Goal: Task Accomplishment & Management: Use online tool/utility

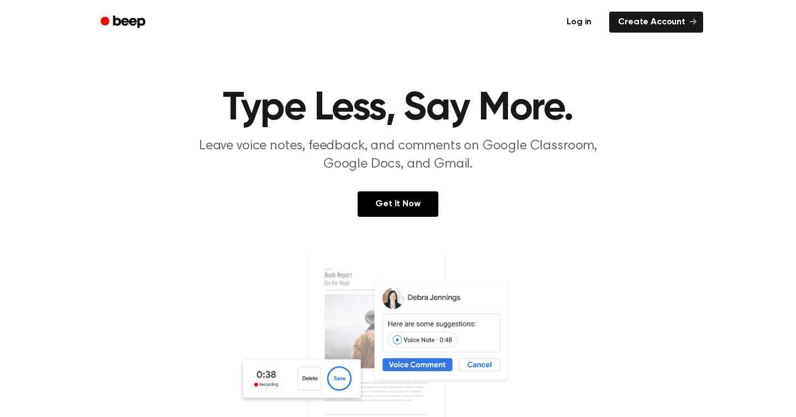
click at [580, 22] on link "Log in" at bounding box center [579, 21] width 47 height 25
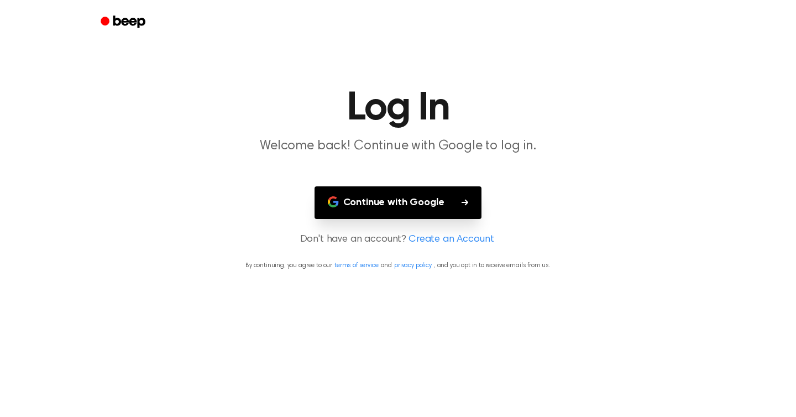
click at [443, 194] on button "Continue with Google" at bounding box center [399, 202] width 168 height 33
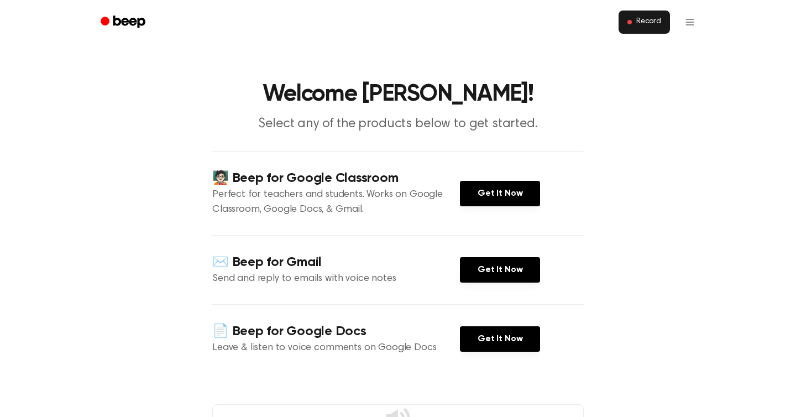
scroll to position [12, 0]
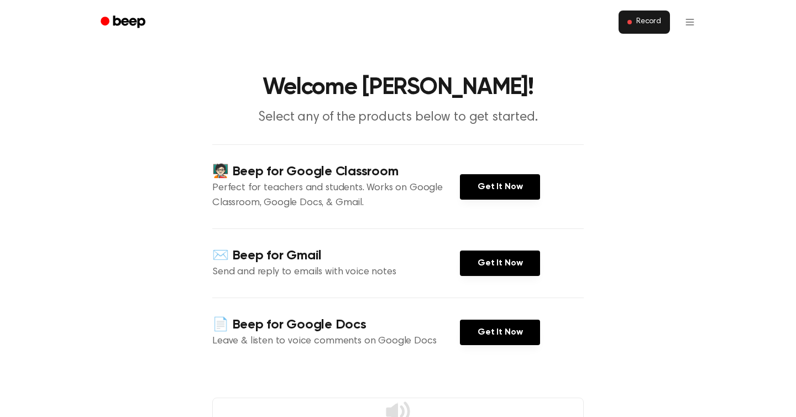
click at [636, 28] on button "Record" at bounding box center [644, 22] width 51 height 23
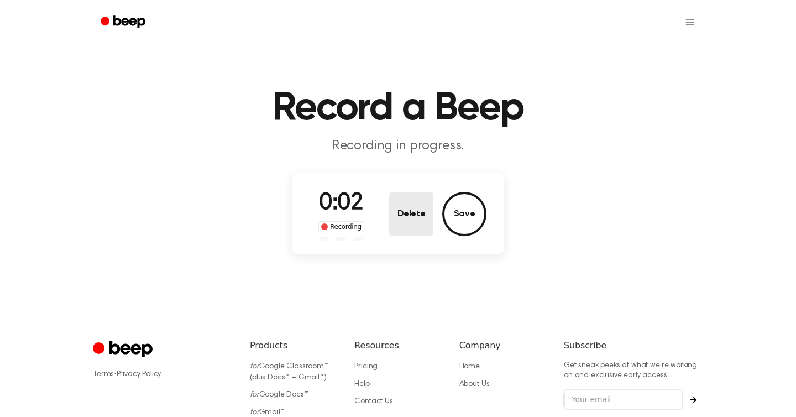
click at [411, 223] on button "Delete" at bounding box center [411, 214] width 44 height 44
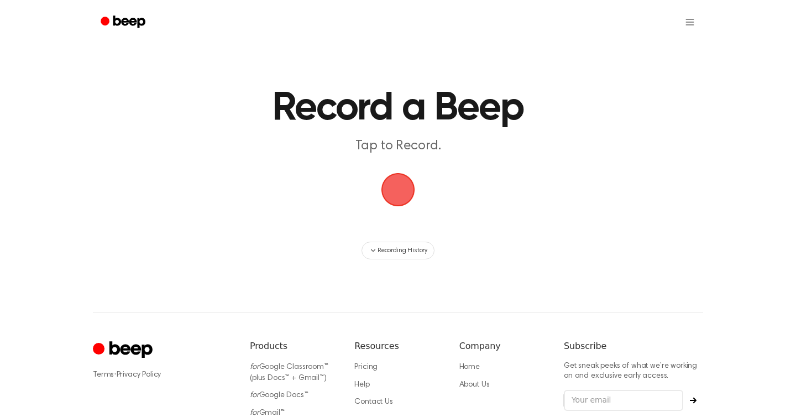
click at [403, 177] on span "button" at bounding box center [398, 189] width 41 height 41
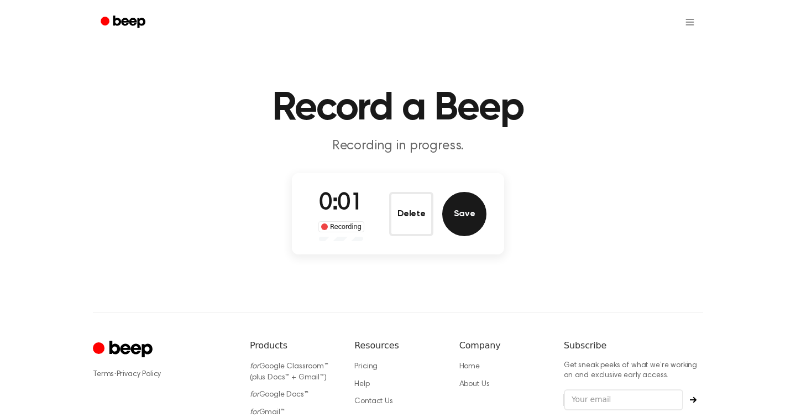
click at [470, 202] on button "Save" at bounding box center [464, 214] width 44 height 44
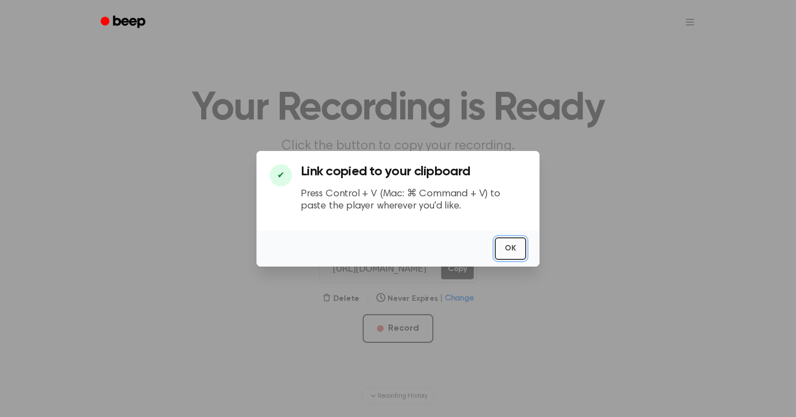
click at [514, 247] on button "OK" at bounding box center [511, 248] width 32 height 23
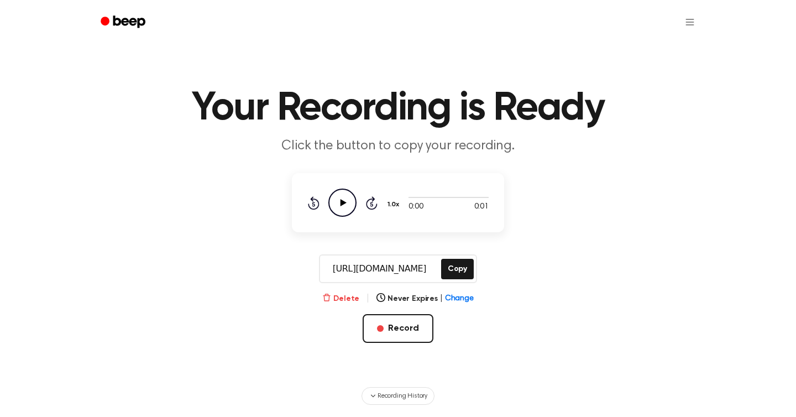
click at [347, 295] on button "Delete" at bounding box center [340, 299] width 37 height 12
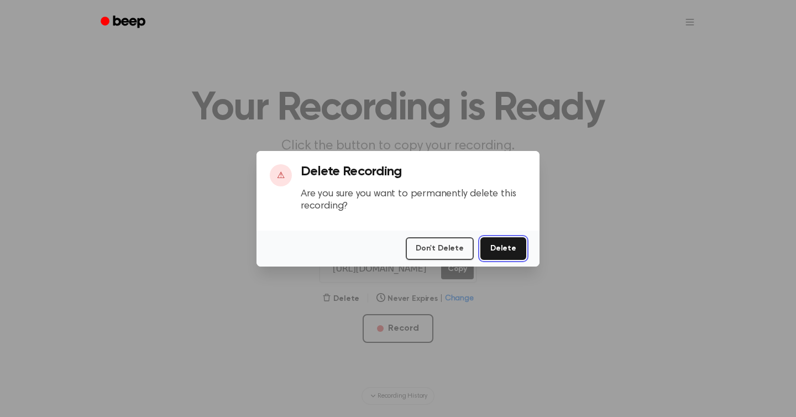
click at [499, 252] on button "Delete" at bounding box center [504, 248] width 46 height 23
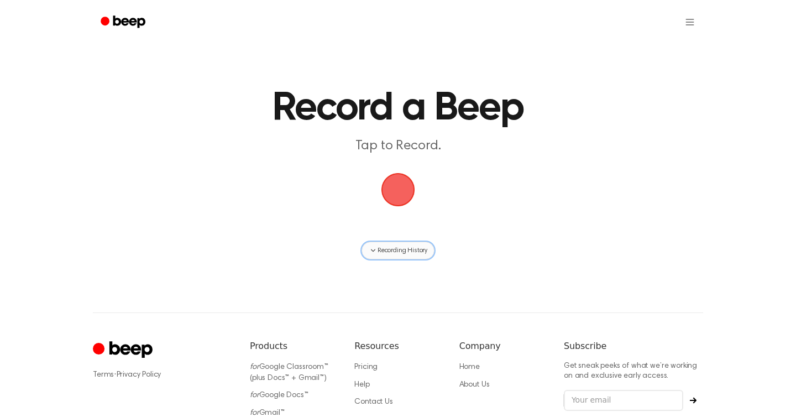
click at [388, 251] on span "Recording History" at bounding box center [403, 251] width 50 height 10
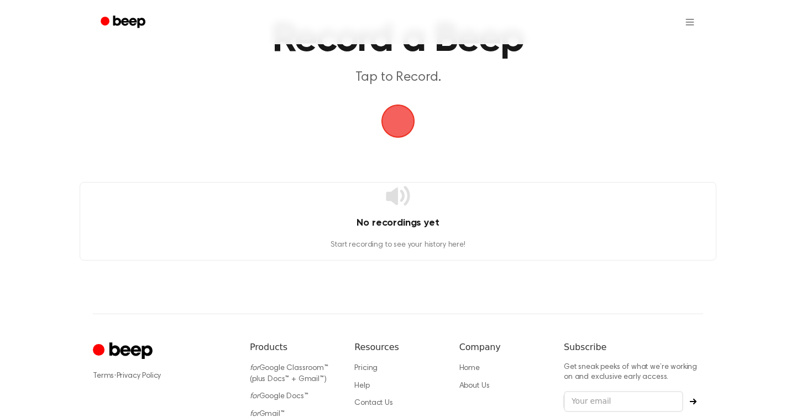
scroll to position [52, 0]
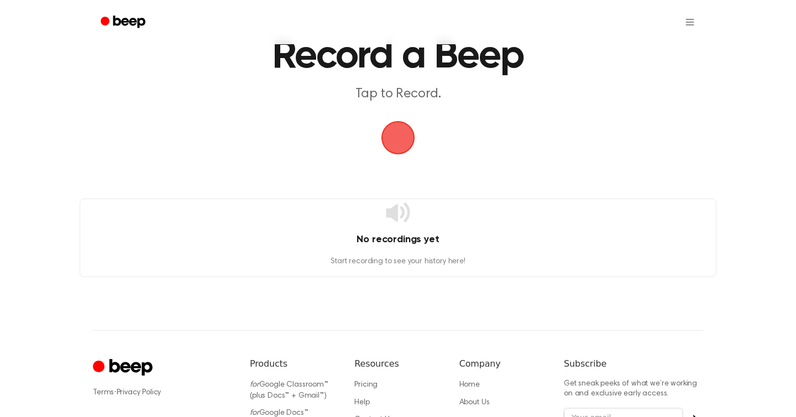
click at [399, 147] on span "button" at bounding box center [398, 137] width 31 height 31
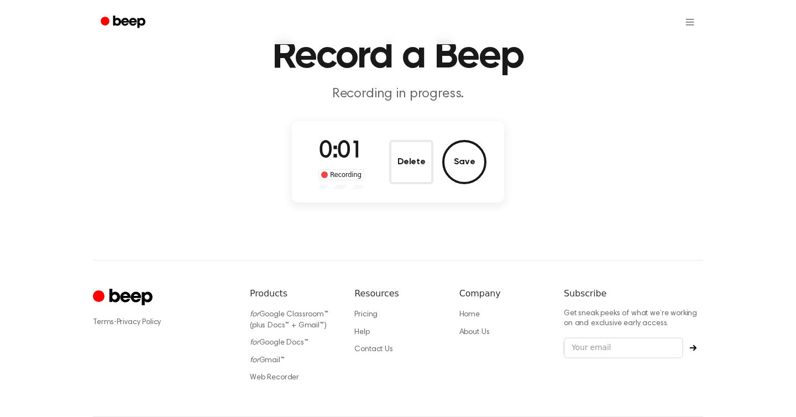
click at [399, 147] on button "Delete" at bounding box center [411, 162] width 44 height 44
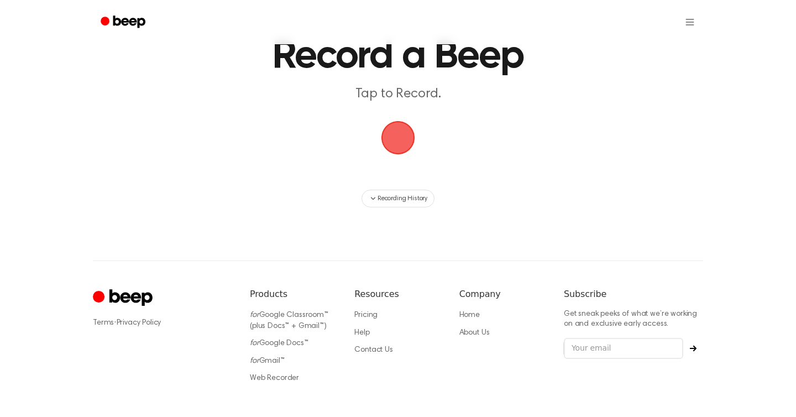
click at [400, 142] on span "button" at bounding box center [398, 137] width 31 height 31
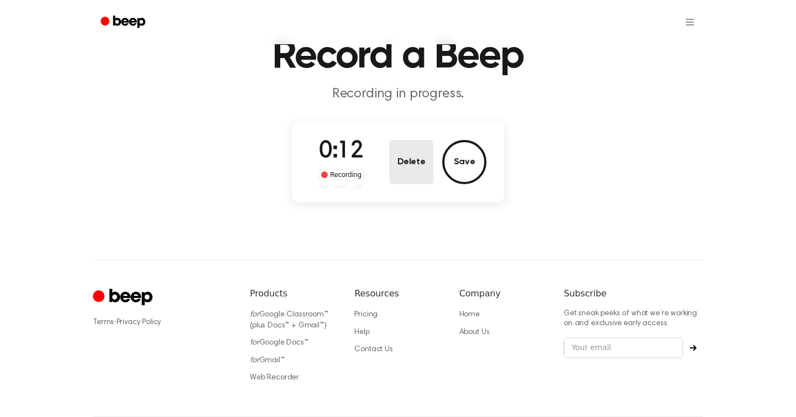
click at [421, 168] on button "Delete" at bounding box center [411, 162] width 44 height 44
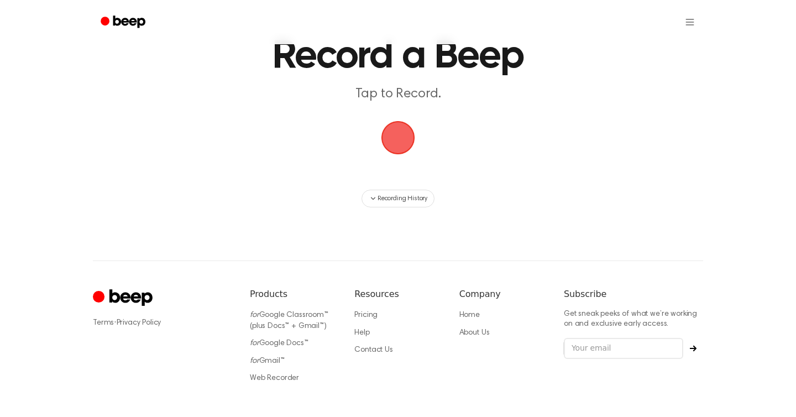
click at [397, 134] on span "button" at bounding box center [398, 137] width 31 height 31
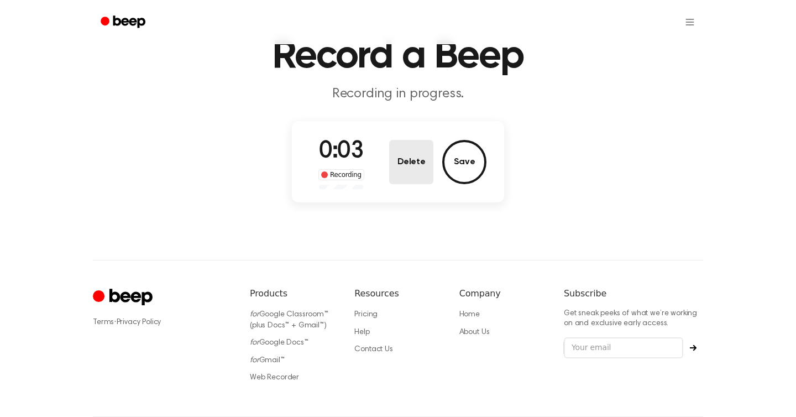
click at [420, 158] on button "Delete" at bounding box center [411, 162] width 44 height 44
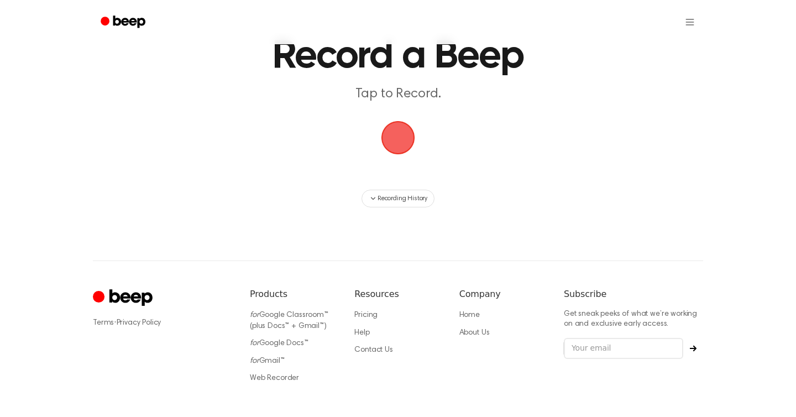
click at [392, 140] on span "button" at bounding box center [398, 137] width 31 height 31
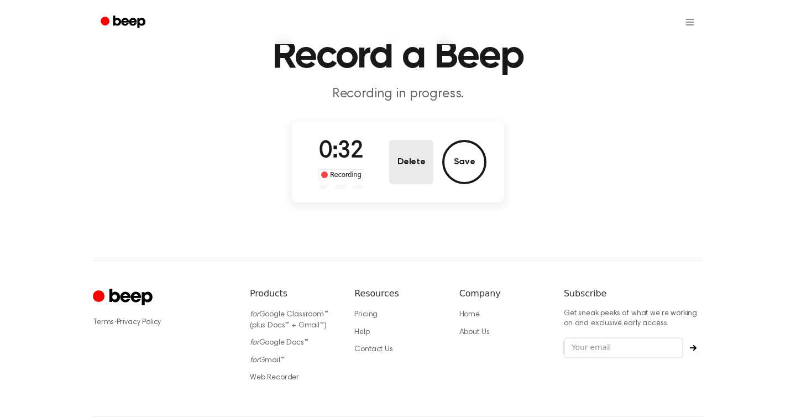
click at [404, 164] on button "Delete" at bounding box center [411, 162] width 44 height 44
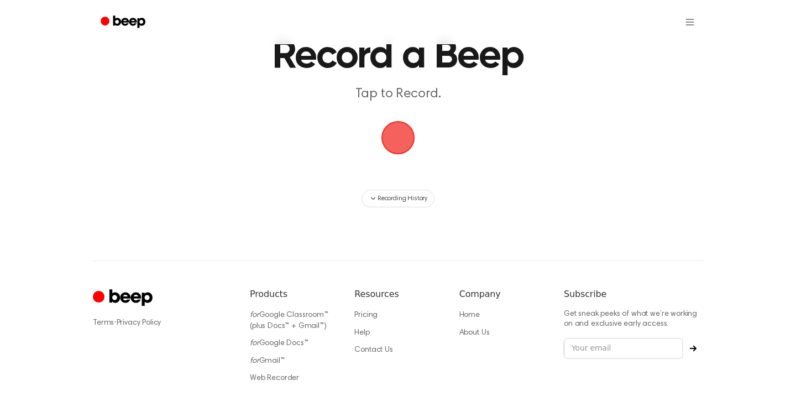
click at [399, 134] on span "button" at bounding box center [398, 137] width 31 height 31
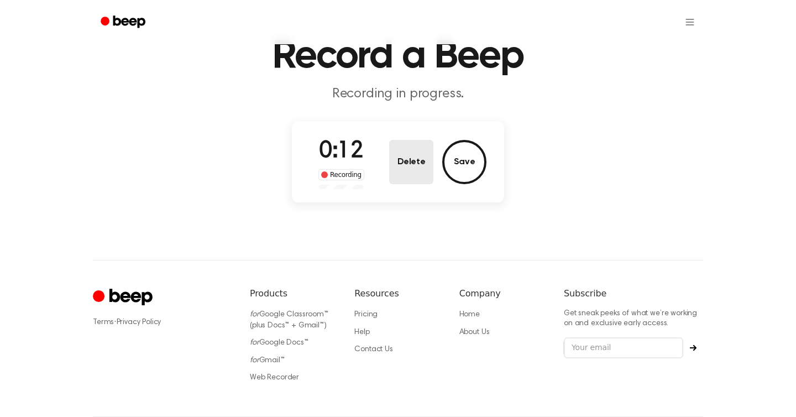
click at [402, 157] on button "Delete" at bounding box center [411, 162] width 44 height 44
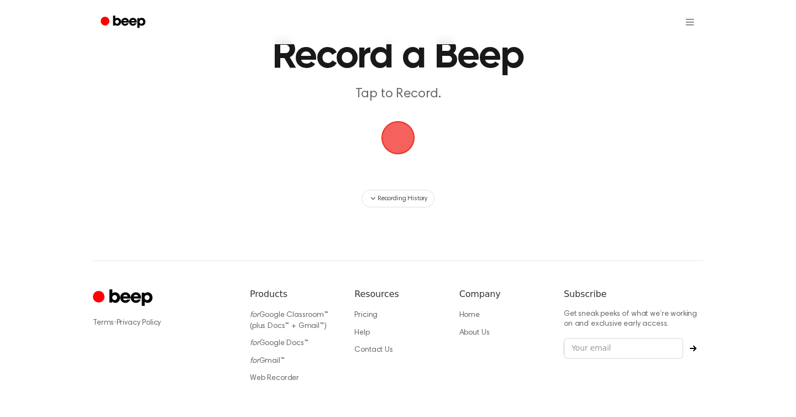
click at [397, 185] on main "Record a Beep Tap to Record. Recording History" at bounding box center [398, 77] width 796 height 259
click at [391, 131] on span "button" at bounding box center [398, 137] width 31 height 31
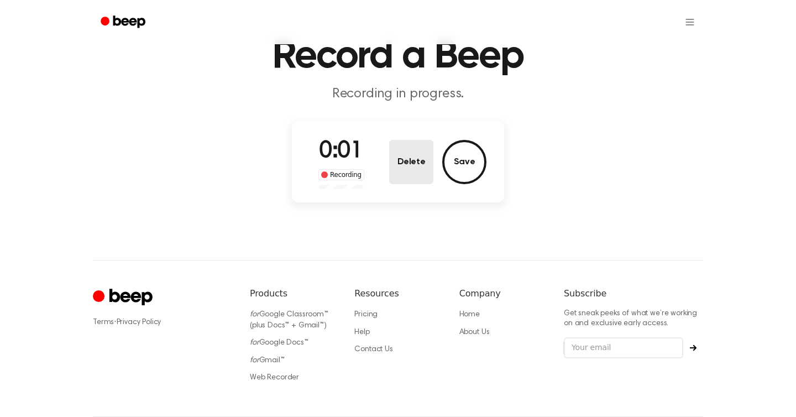
click at [399, 168] on button "Delete" at bounding box center [411, 162] width 44 height 44
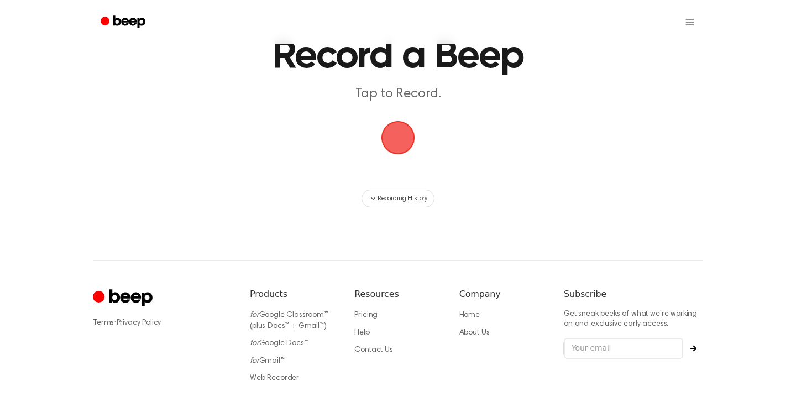
click at [395, 145] on span "button" at bounding box center [398, 137] width 31 height 31
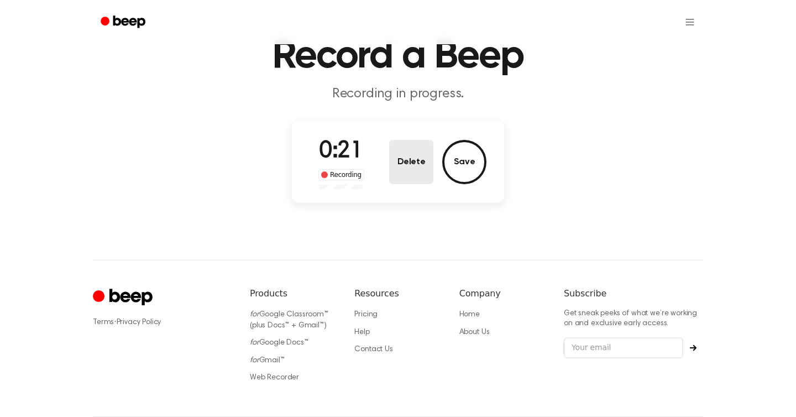
click at [407, 154] on button "Delete" at bounding box center [411, 162] width 44 height 44
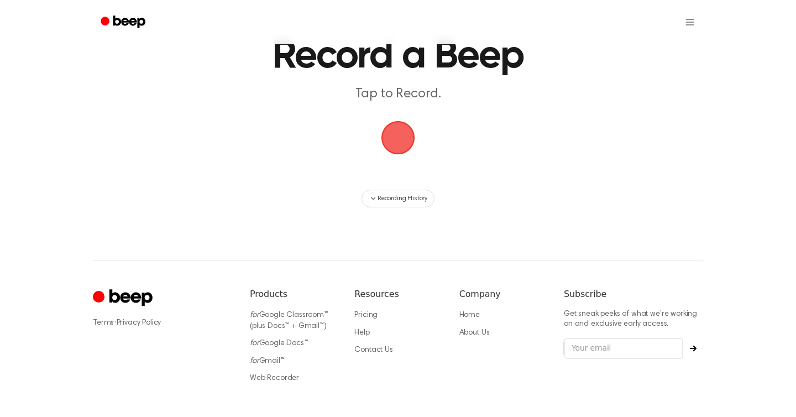
click at [407, 154] on span "button" at bounding box center [399, 138] width 34 height 34
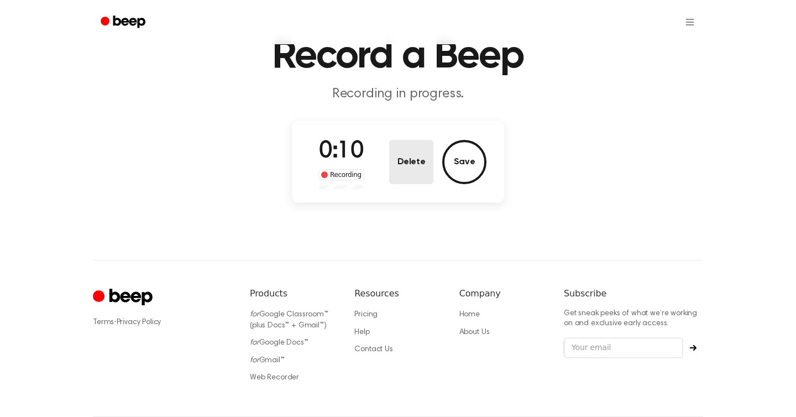
click at [410, 165] on button "Delete" at bounding box center [411, 162] width 44 height 44
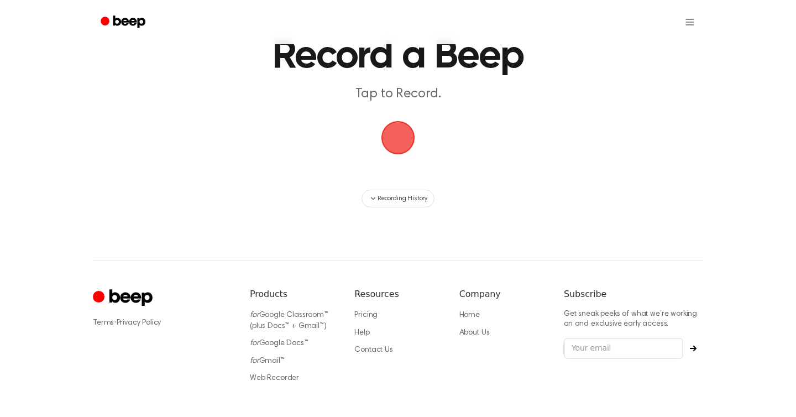
click at [394, 135] on span "button" at bounding box center [398, 137] width 31 height 31
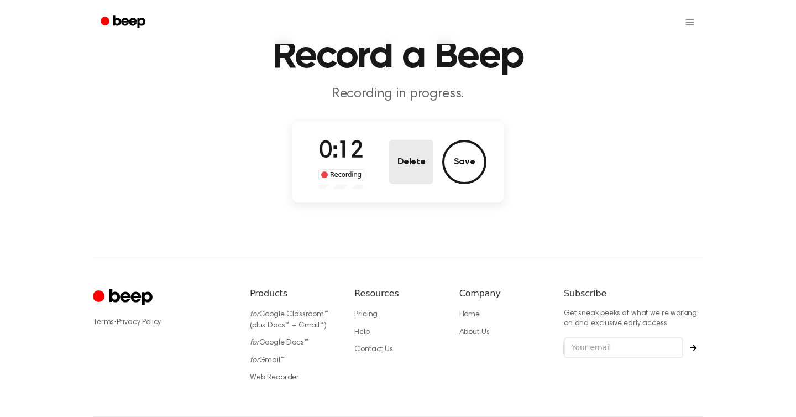
click at [414, 147] on button "Delete" at bounding box center [411, 162] width 44 height 44
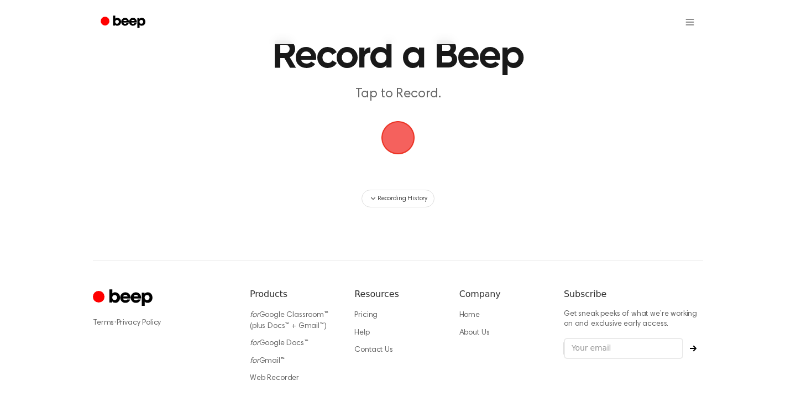
click at [385, 139] on span "button" at bounding box center [398, 137] width 31 height 31
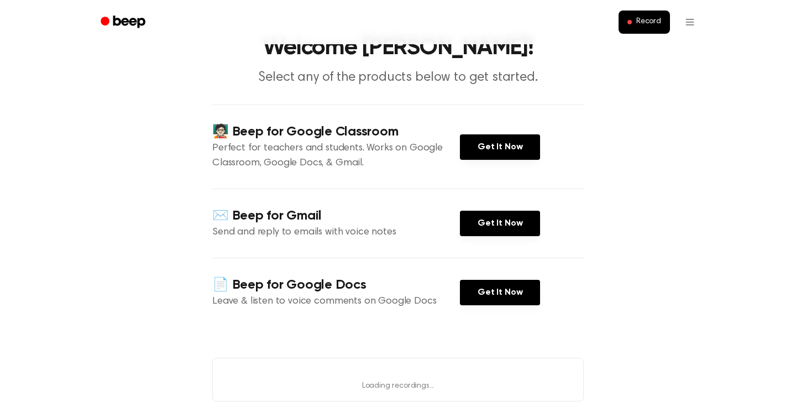
scroll to position [12, 0]
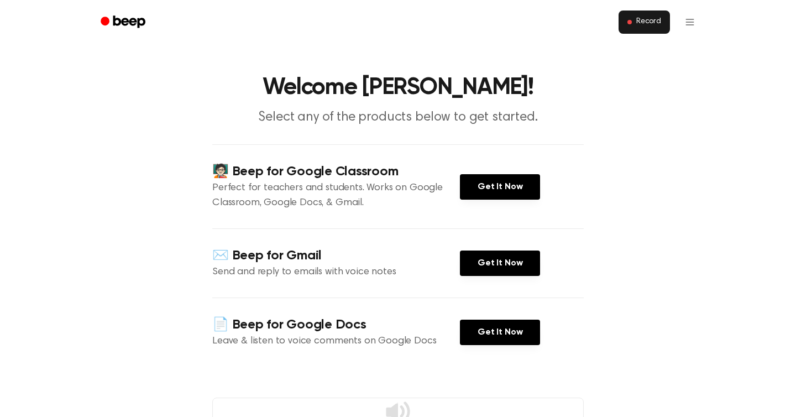
click at [643, 18] on span "Record" at bounding box center [649, 22] width 25 height 10
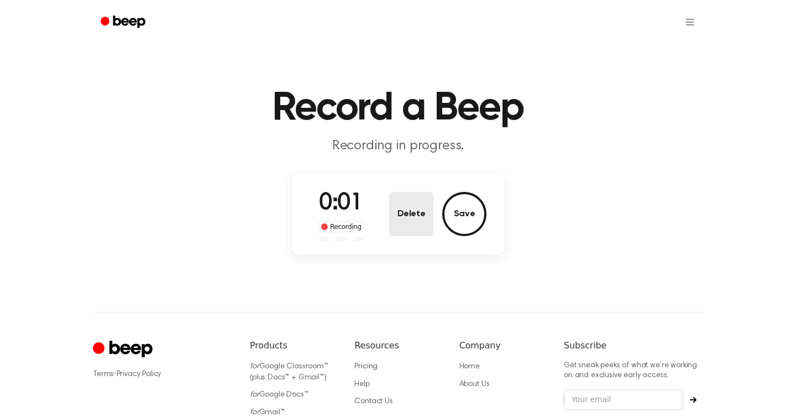
click at [409, 217] on button "Delete" at bounding box center [411, 214] width 44 height 44
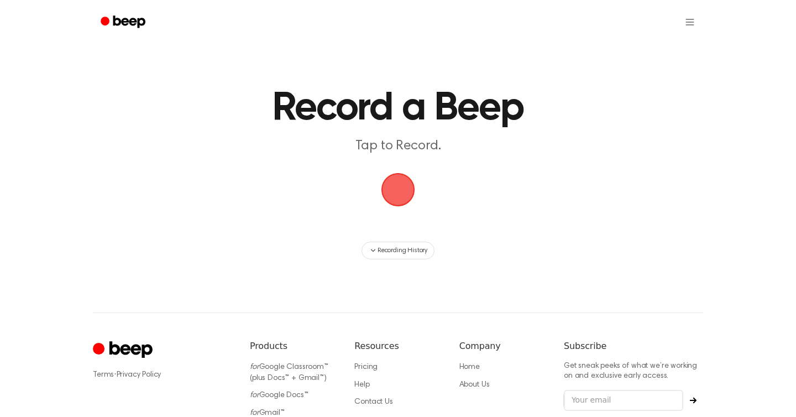
click at [400, 199] on span "button" at bounding box center [398, 189] width 31 height 31
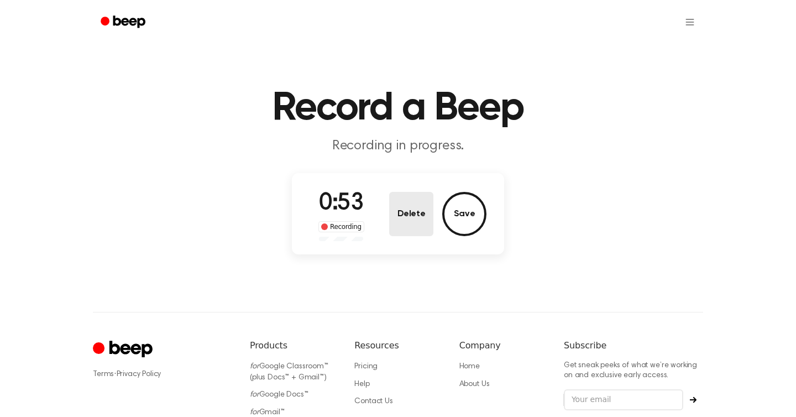
click at [411, 216] on button "Delete" at bounding box center [411, 214] width 44 height 44
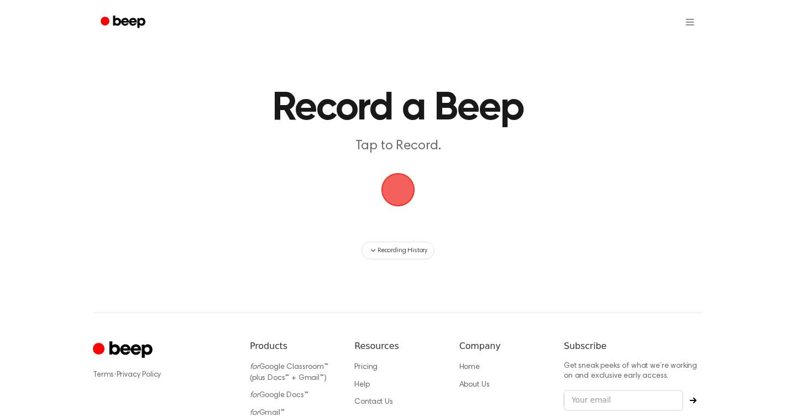
click at [483, 171] on main "Record a Beep Tap to Record. Recording History" at bounding box center [398, 129] width 796 height 259
click at [387, 189] on span "button" at bounding box center [398, 189] width 31 height 31
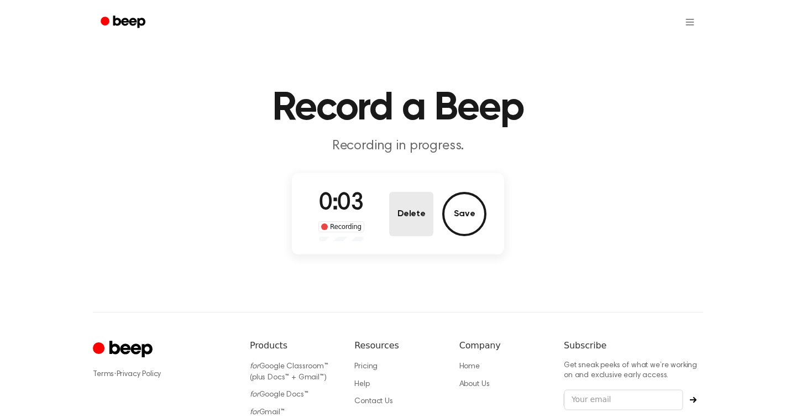
click at [415, 203] on button "Delete" at bounding box center [411, 214] width 44 height 44
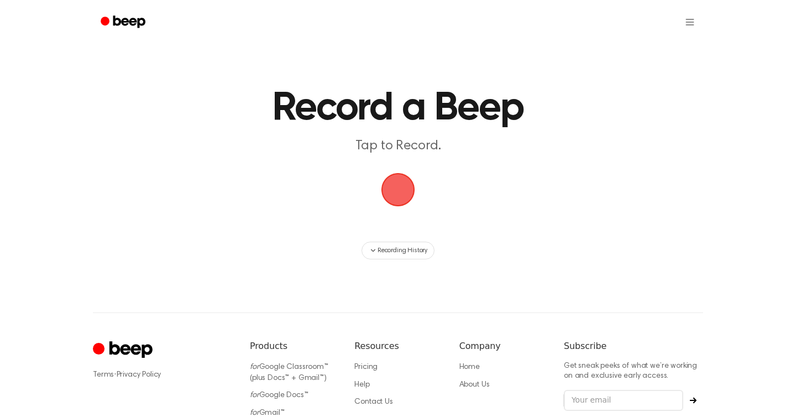
click at [400, 194] on span "button" at bounding box center [398, 190] width 40 height 40
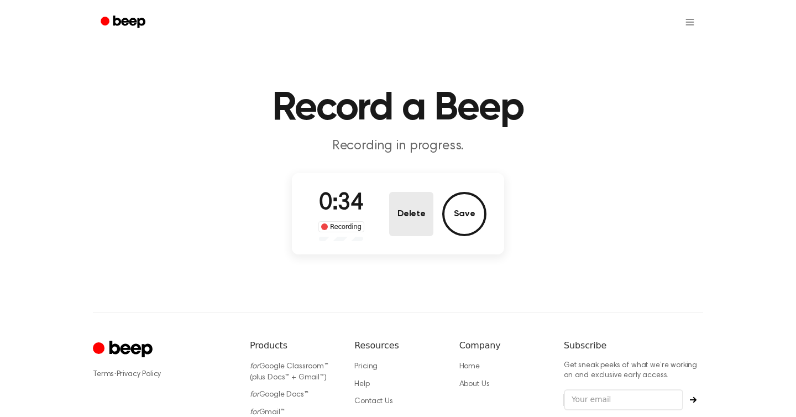
click at [429, 202] on button "Delete" at bounding box center [411, 214] width 44 height 44
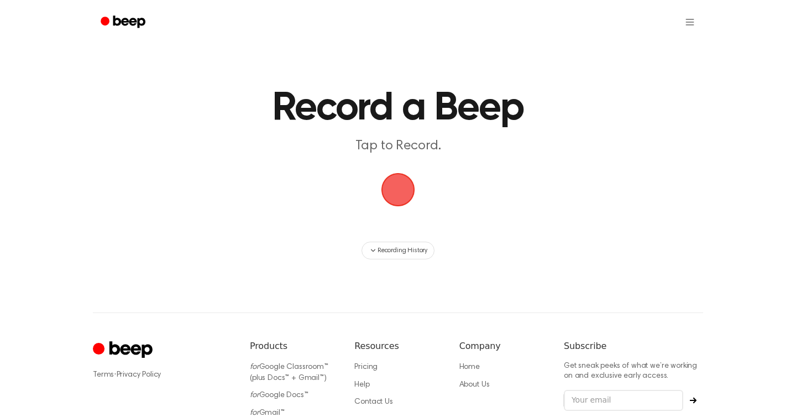
click at [406, 189] on span "button" at bounding box center [398, 189] width 31 height 31
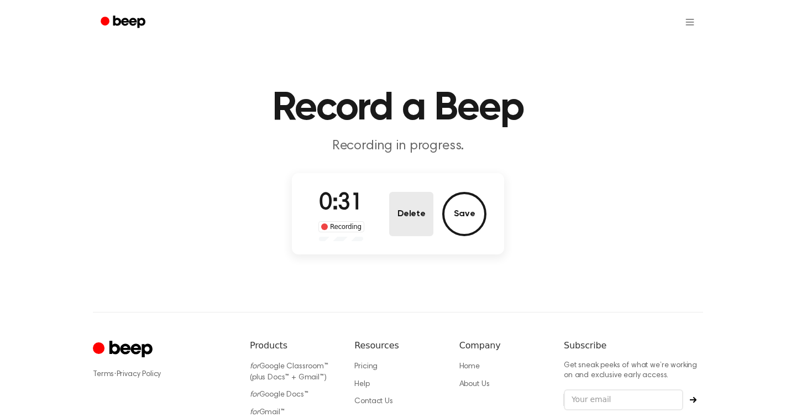
click at [419, 201] on button "Delete" at bounding box center [411, 214] width 44 height 44
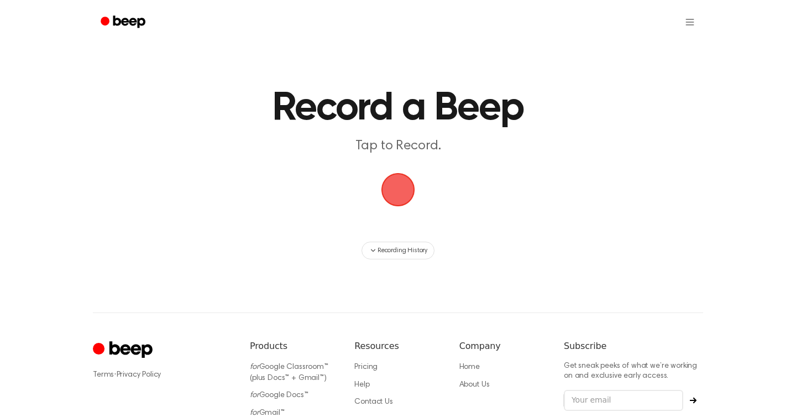
click at [398, 180] on span "button" at bounding box center [398, 189] width 31 height 31
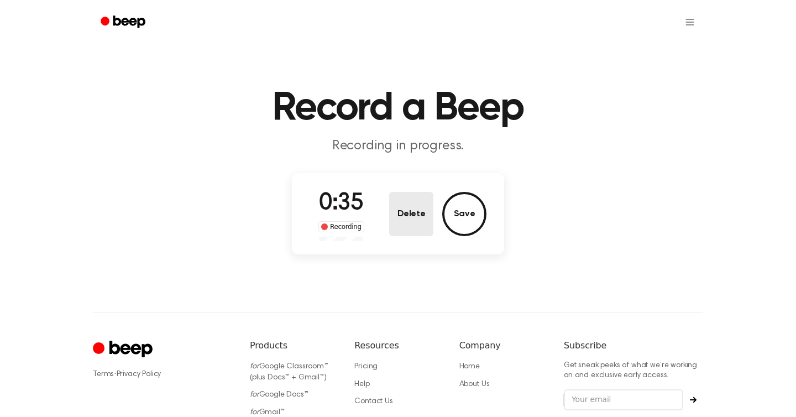
click at [415, 205] on button "Delete" at bounding box center [411, 214] width 44 height 44
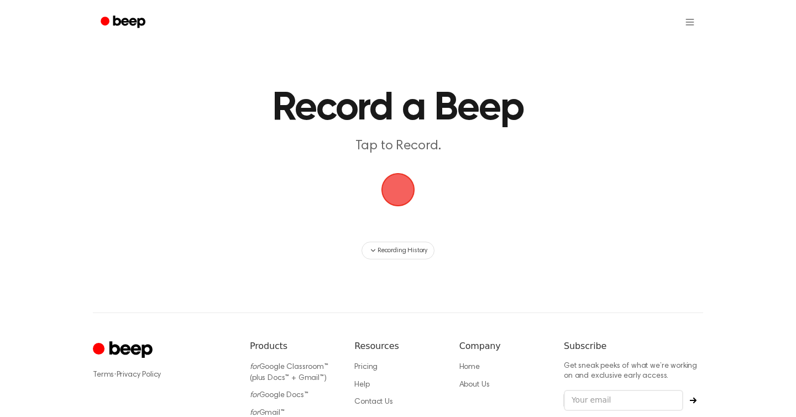
click at [401, 197] on span "button" at bounding box center [398, 189] width 31 height 31
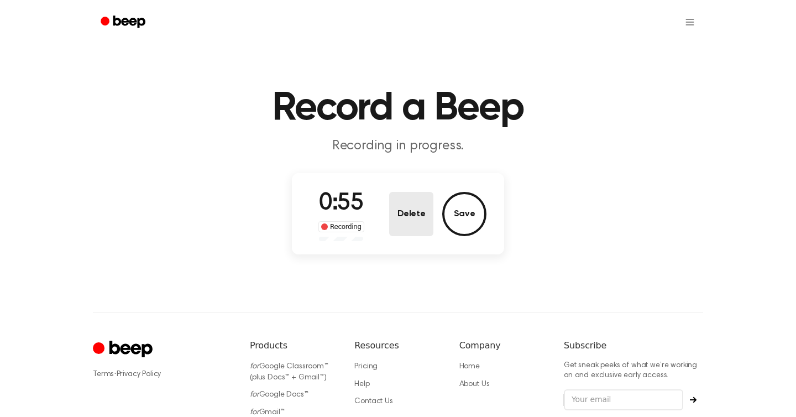
click at [411, 202] on button "Delete" at bounding box center [411, 214] width 44 height 44
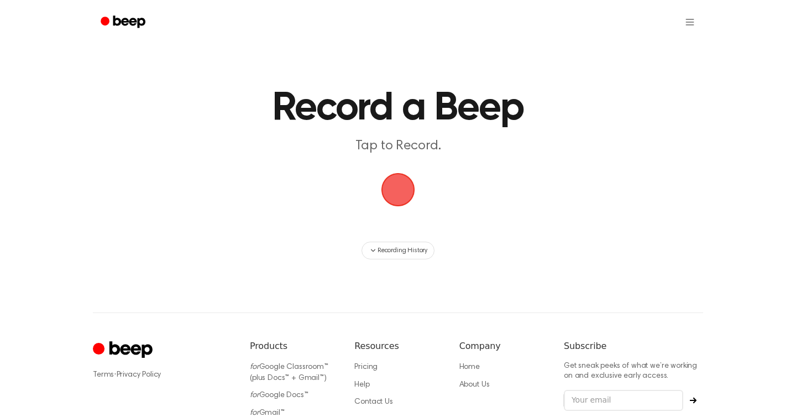
click at [386, 189] on span "button" at bounding box center [398, 189] width 31 height 31
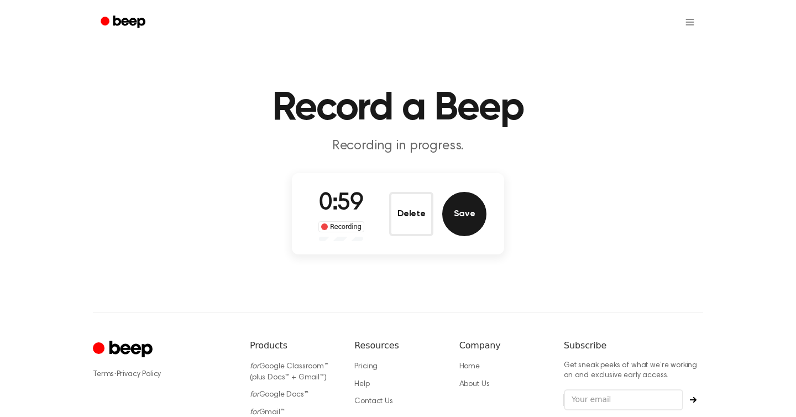
click at [452, 214] on button "Save" at bounding box center [464, 214] width 44 height 44
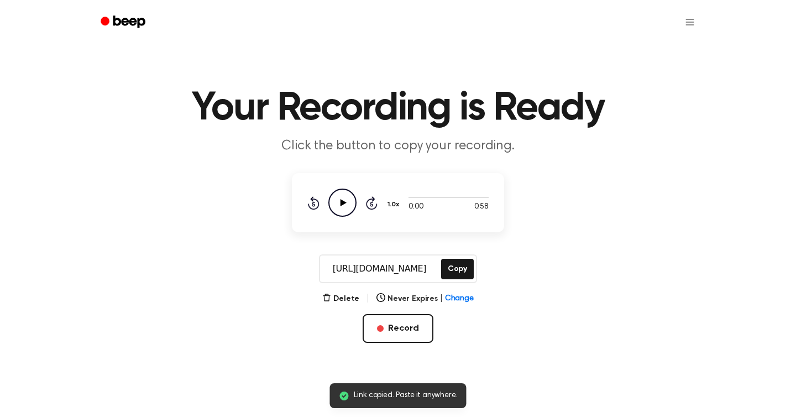
click at [346, 199] on icon "Play Audio" at bounding box center [342, 203] width 28 height 28
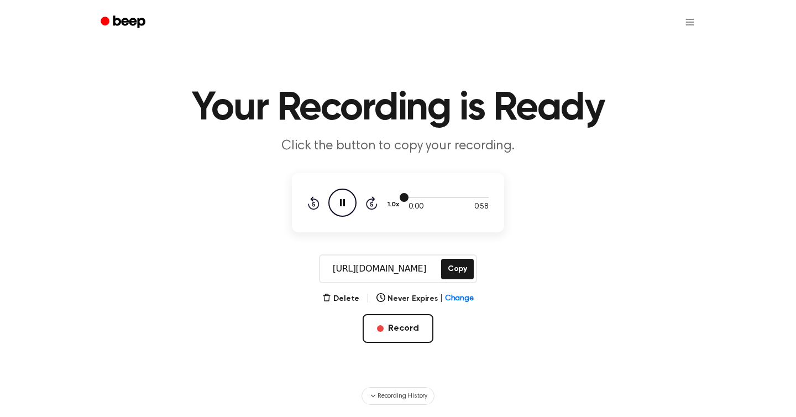
click at [413, 195] on div at bounding box center [449, 196] width 80 height 9
click at [344, 195] on icon "Pause Audio" at bounding box center [342, 203] width 28 height 28
click at [344, 195] on icon "Play Audio" at bounding box center [342, 203] width 28 height 28
click at [426, 196] on div at bounding box center [449, 196] width 80 height 9
drag, startPoint x: 426, startPoint y: 196, endPoint x: 478, endPoint y: 196, distance: 52.5
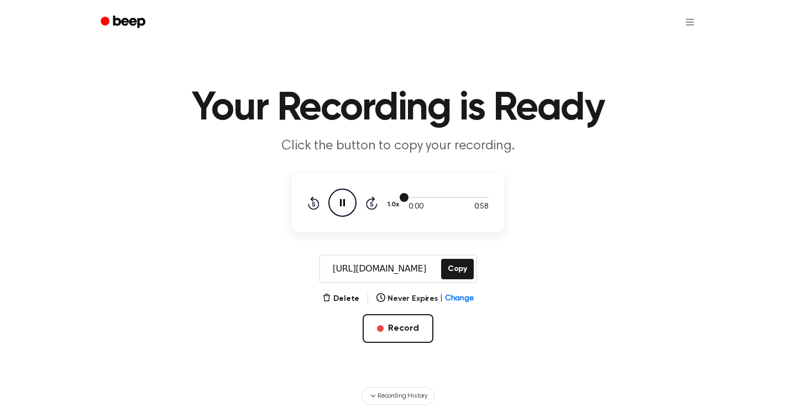
click at [479, 196] on div at bounding box center [449, 196] width 80 height 9
click at [367, 205] on icon at bounding box center [372, 202] width 12 height 13
click at [371, 206] on icon at bounding box center [372, 204] width 3 height 4
click at [444, 192] on div at bounding box center [449, 196] width 80 height 9
click at [447, 197] on div at bounding box center [449, 197] width 80 height 1
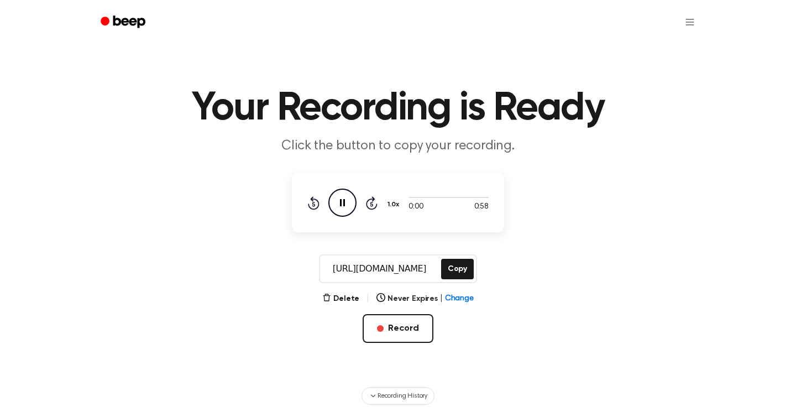
click at [375, 207] on icon at bounding box center [372, 202] width 12 height 13
click at [355, 206] on circle at bounding box center [342, 202] width 27 height 27
click at [354, 206] on icon "Play Audio" at bounding box center [342, 203] width 28 height 28
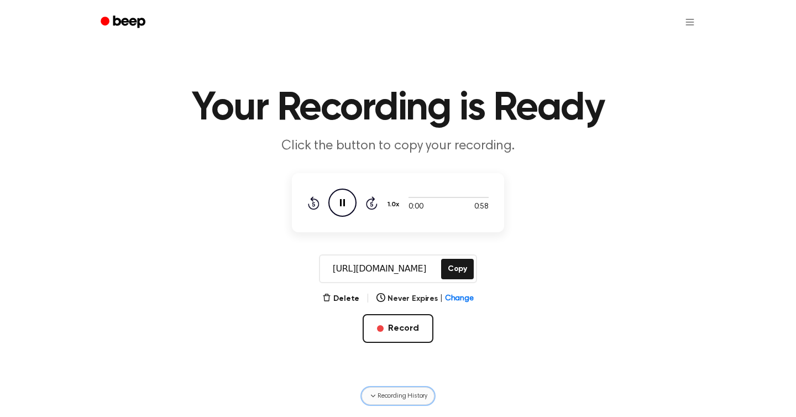
click at [390, 399] on span "Recording History" at bounding box center [403, 396] width 50 height 10
click at [345, 204] on icon at bounding box center [342, 202] width 5 height 7
click at [345, 209] on icon "Play Audio" at bounding box center [342, 203] width 28 height 28
click at [345, 209] on icon "Pause Audio" at bounding box center [342, 203] width 28 height 28
click at [345, 209] on icon "Play Audio" at bounding box center [342, 203] width 28 height 28
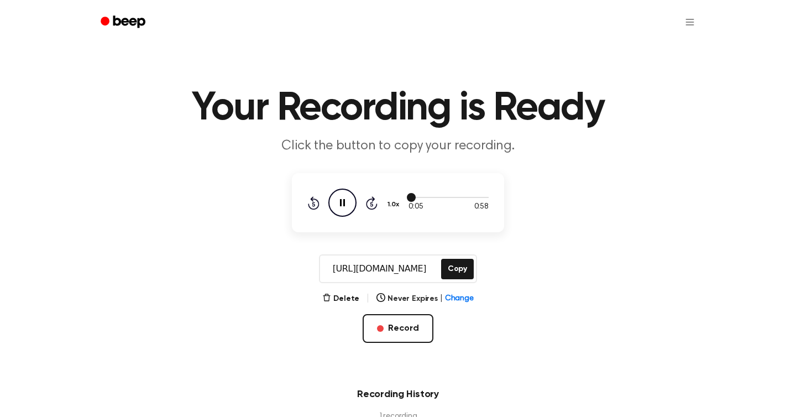
click at [419, 196] on div at bounding box center [449, 196] width 80 height 9
click at [340, 199] on icon "Pause Audio" at bounding box center [342, 203] width 28 height 28
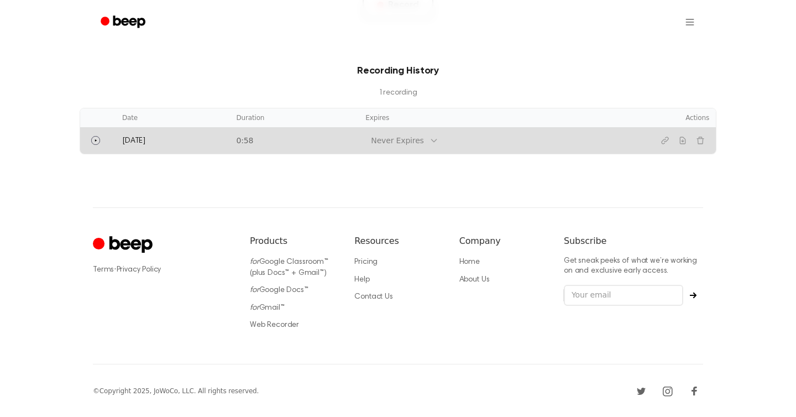
click at [505, 140] on td "Never Expires" at bounding box center [493, 140] width 269 height 27
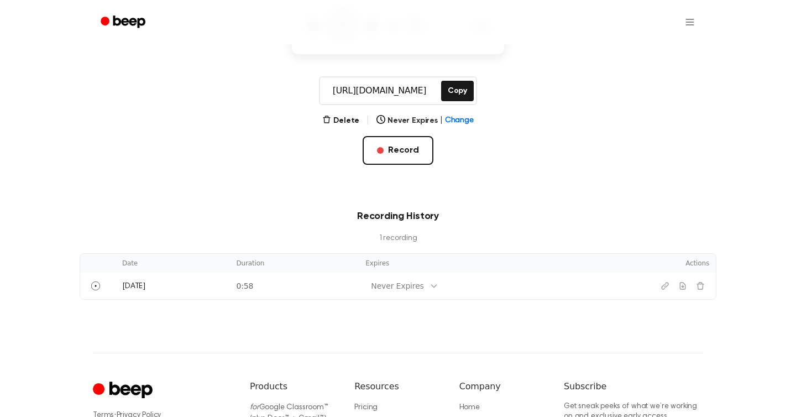
scroll to position [80, 0]
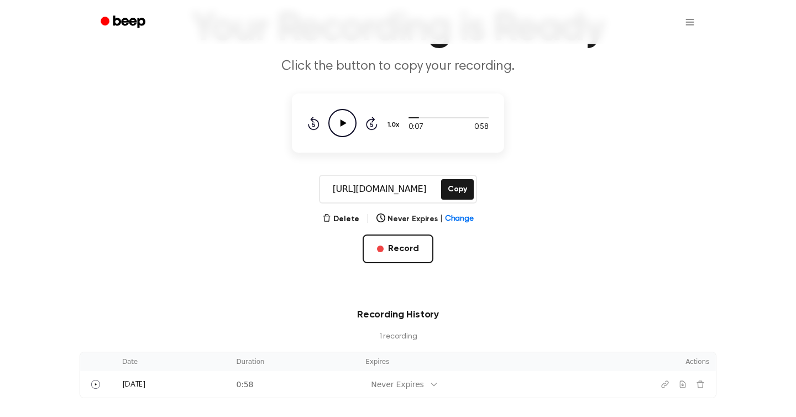
click at [348, 110] on circle at bounding box center [342, 122] width 27 height 27
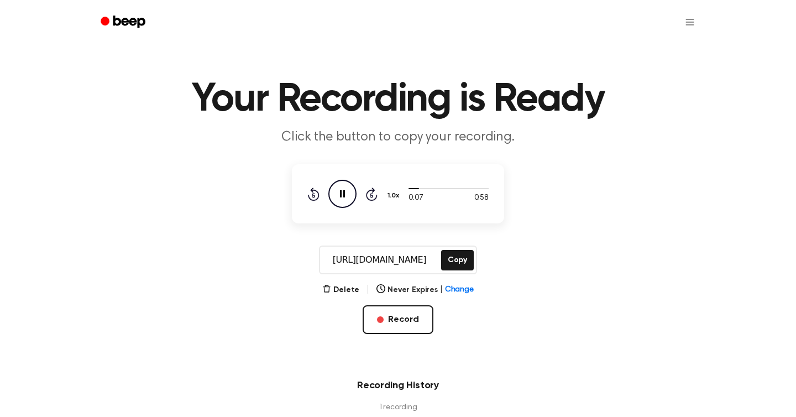
scroll to position [7, 0]
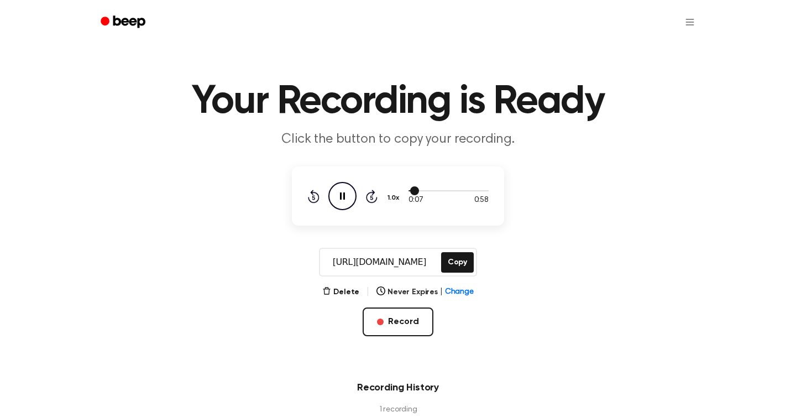
click at [467, 191] on div at bounding box center [449, 190] width 80 height 9
click at [467, 188] on div at bounding box center [449, 190] width 80 height 9
click at [369, 189] on icon "Skip 5 seconds" at bounding box center [372, 196] width 12 height 14
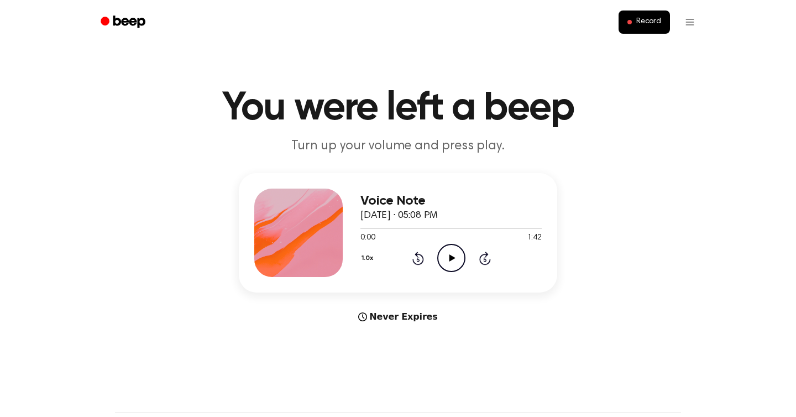
click at [451, 257] on icon at bounding box center [452, 257] width 6 height 7
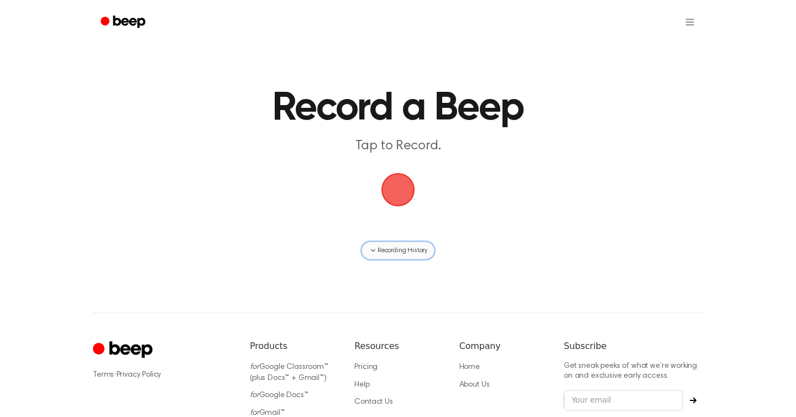
click at [395, 255] on button "Recording History" at bounding box center [398, 251] width 73 height 18
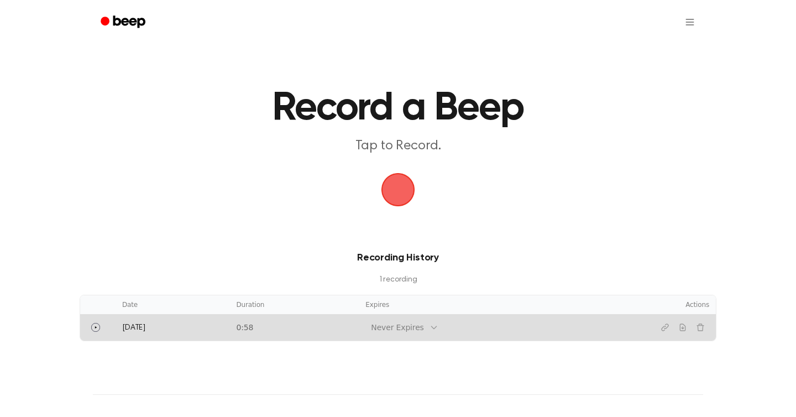
click at [395, 320] on div "Never Expires" at bounding box center [402, 327] width 72 height 15
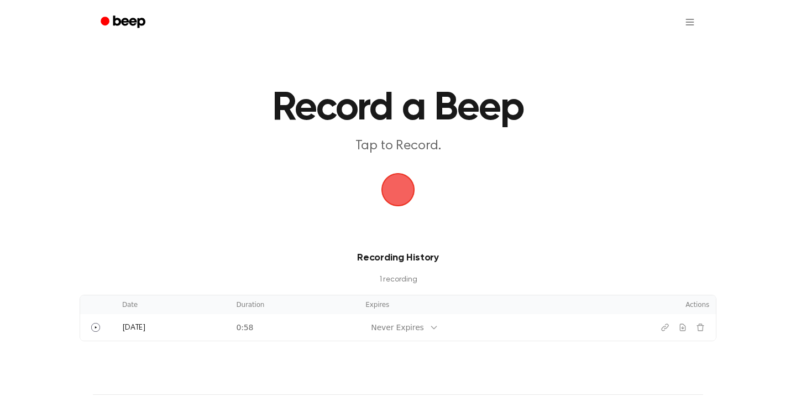
click at [500, 343] on div "Record a Beep Tap to Record. Recording History 1 recording Date Duration Expire…" at bounding box center [398, 302] width 796 height 604
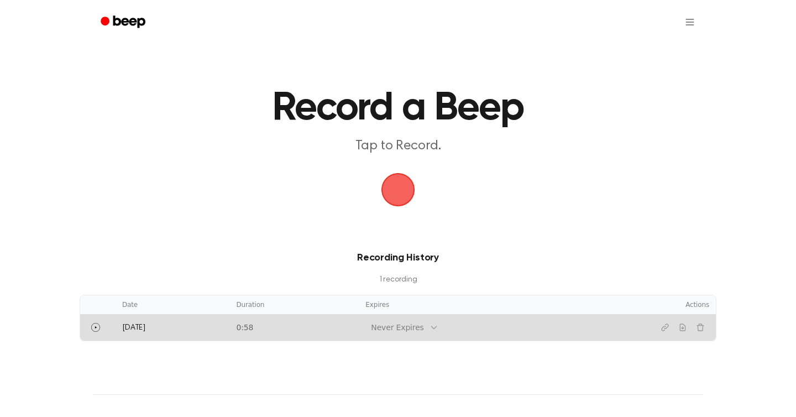
click at [489, 322] on td "Never Expires" at bounding box center [493, 327] width 269 height 27
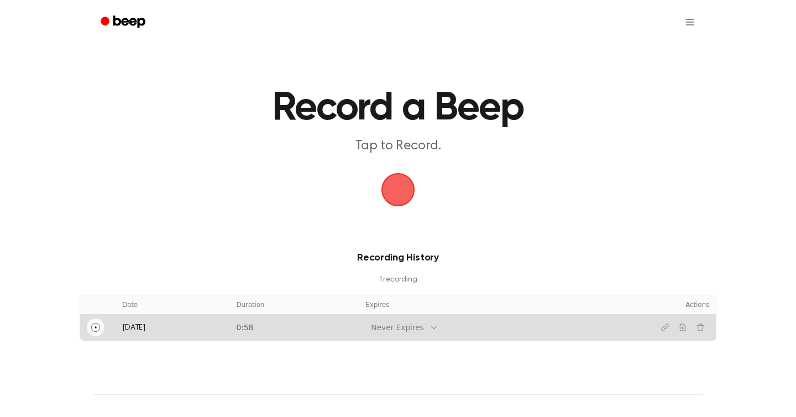
click at [94, 325] on icon "Play" at bounding box center [95, 327] width 9 height 9
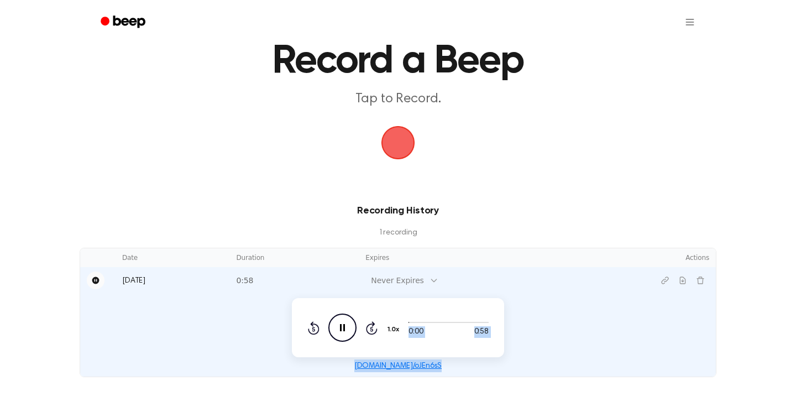
scroll to position [69, 0]
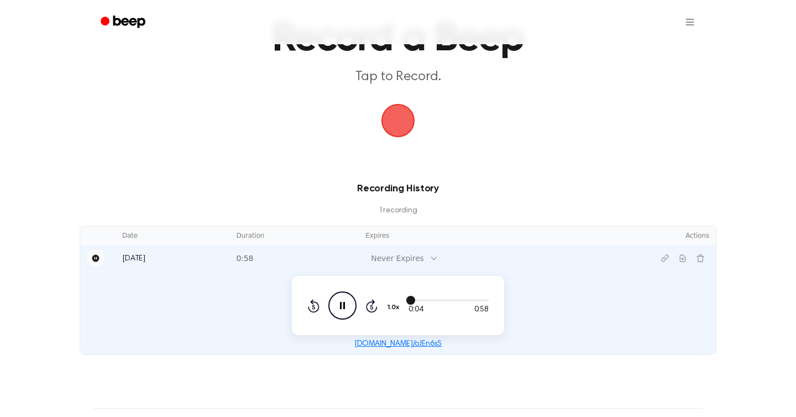
drag, startPoint x: 409, startPoint y: 299, endPoint x: 460, endPoint y: 301, distance: 51.5
click at [460, 301] on div at bounding box center [449, 299] width 80 height 9
drag, startPoint x: 457, startPoint y: 298, endPoint x: 476, endPoint y: 298, distance: 18.8
click at [476, 298] on div at bounding box center [449, 299] width 80 height 9
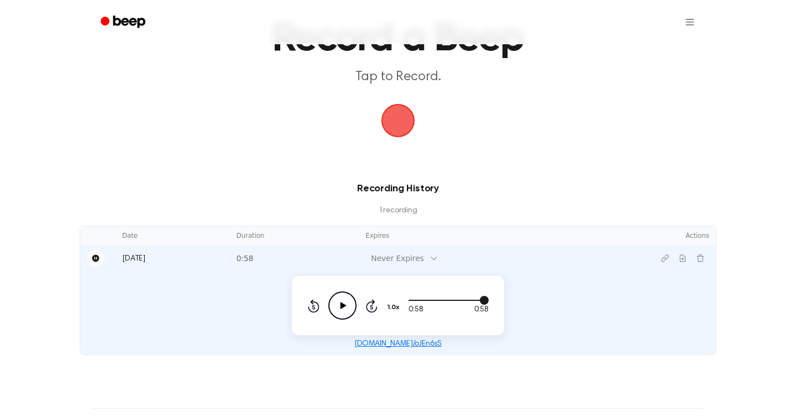
click at [466, 299] on div at bounding box center [449, 299] width 80 height 9
click at [339, 301] on icon "Play Audio" at bounding box center [342, 305] width 28 height 28
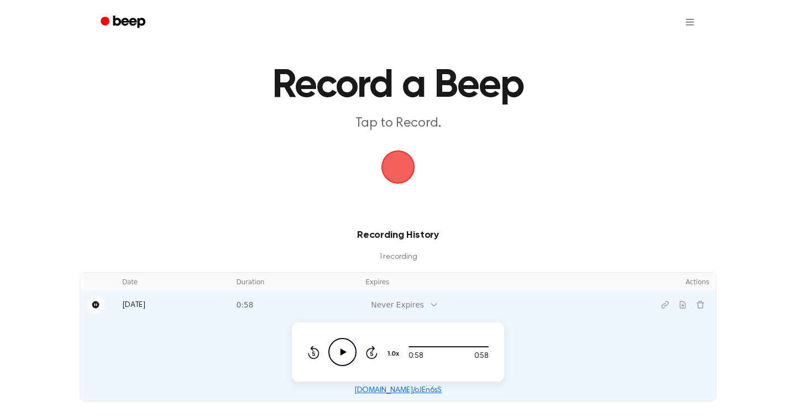
scroll to position [0, 0]
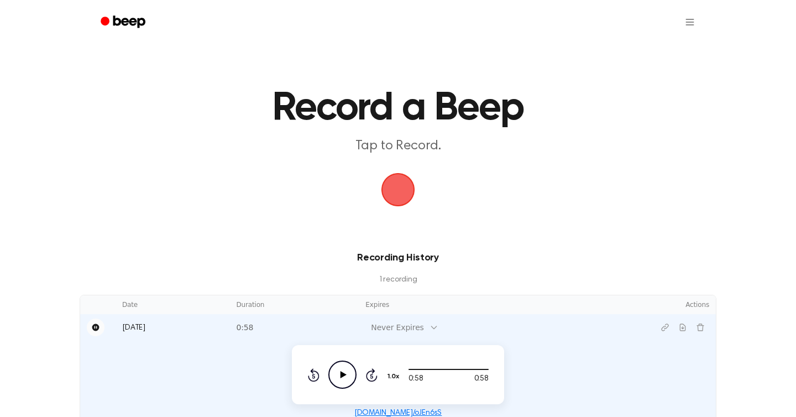
click at [411, 187] on span "button" at bounding box center [398, 190] width 52 height 52
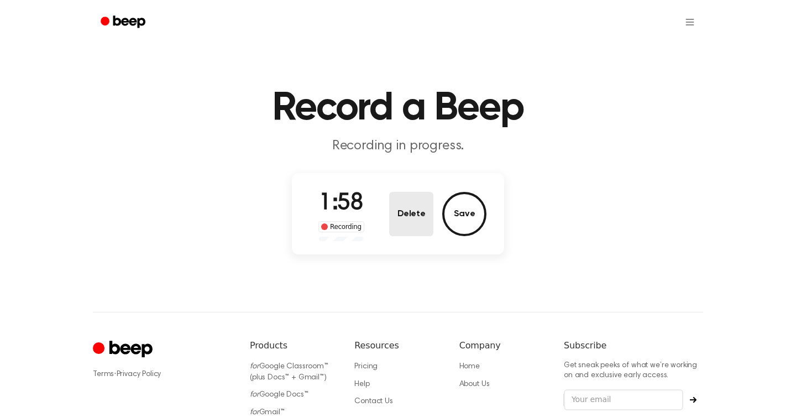
click at [420, 208] on button "Delete" at bounding box center [411, 214] width 44 height 44
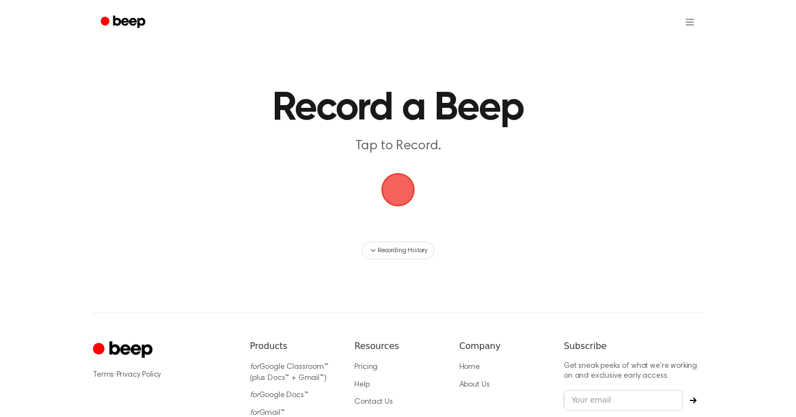
click at [399, 175] on span "button" at bounding box center [398, 190] width 44 height 44
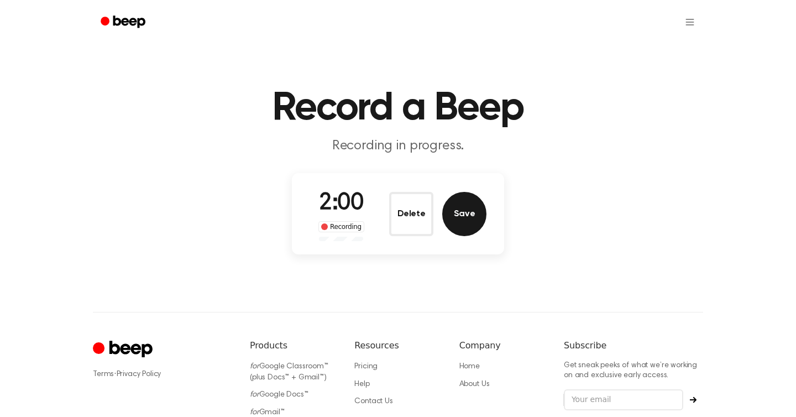
click at [466, 217] on button "Save" at bounding box center [464, 214] width 44 height 44
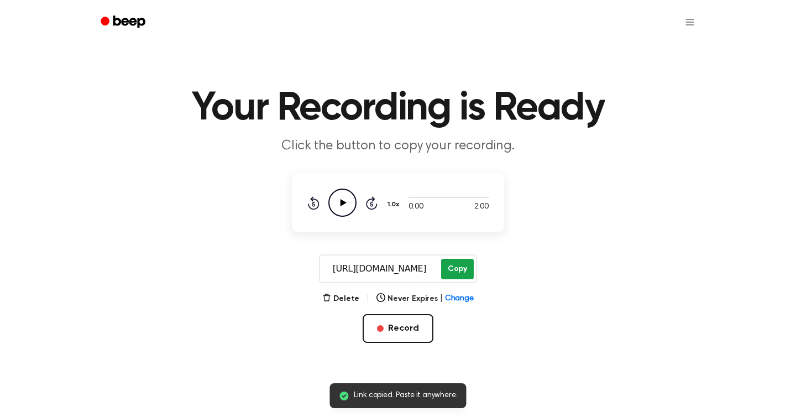
click at [447, 268] on button "Copy" at bounding box center [457, 269] width 33 height 20
click at [350, 204] on icon "Play Audio" at bounding box center [342, 203] width 28 height 28
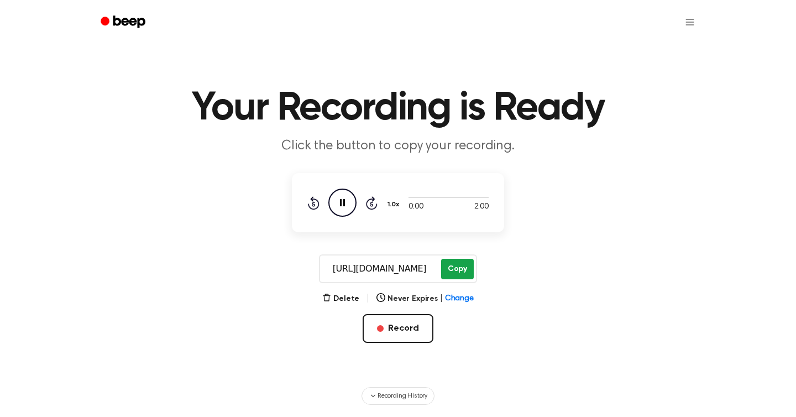
click at [451, 264] on button "Copy" at bounding box center [457, 269] width 33 height 20
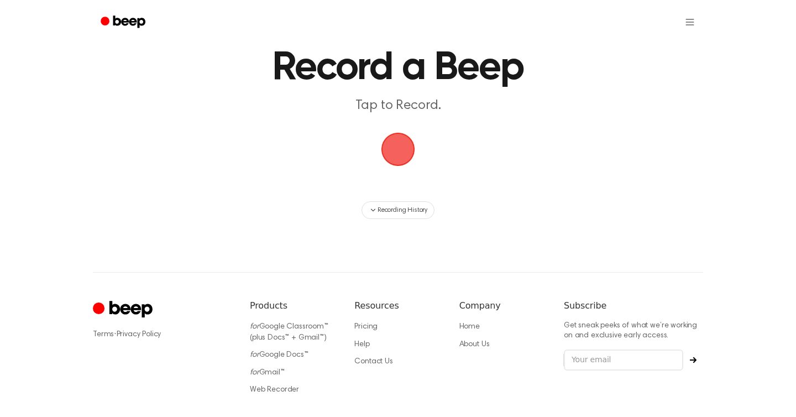
scroll to position [47, 0]
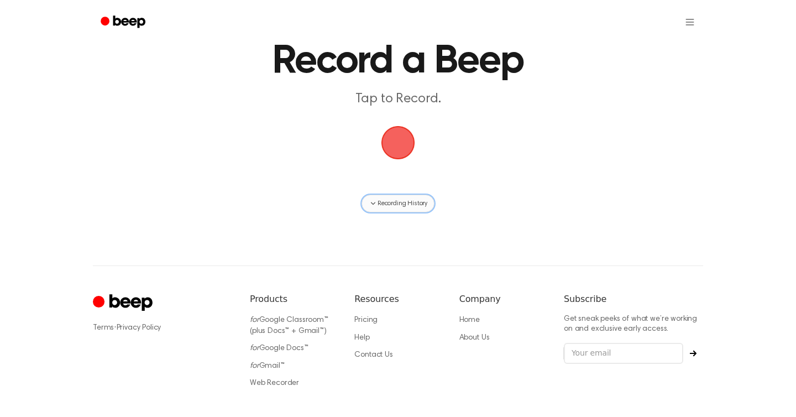
click at [391, 210] on button "Recording History" at bounding box center [398, 204] width 73 height 18
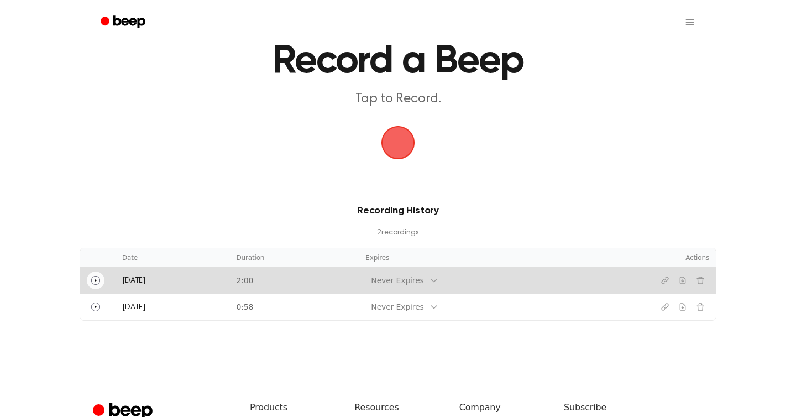
click at [91, 279] on button "Play" at bounding box center [96, 281] width 18 height 18
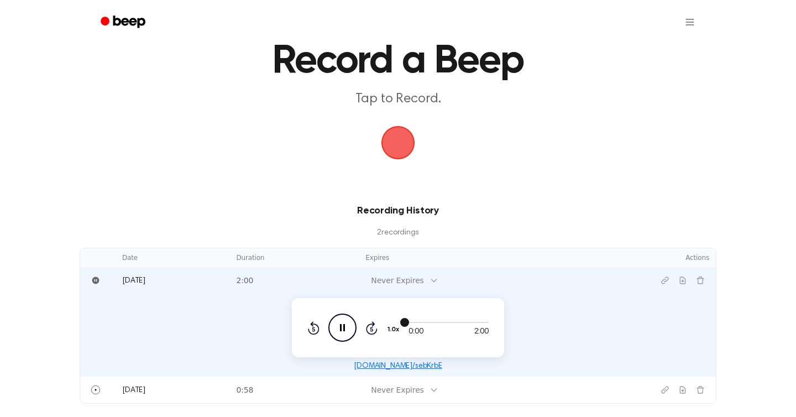
click at [480, 322] on div at bounding box center [449, 322] width 80 height 1
click at [484, 323] on div at bounding box center [449, 321] width 80 height 9
